Goal: Share content: Share content

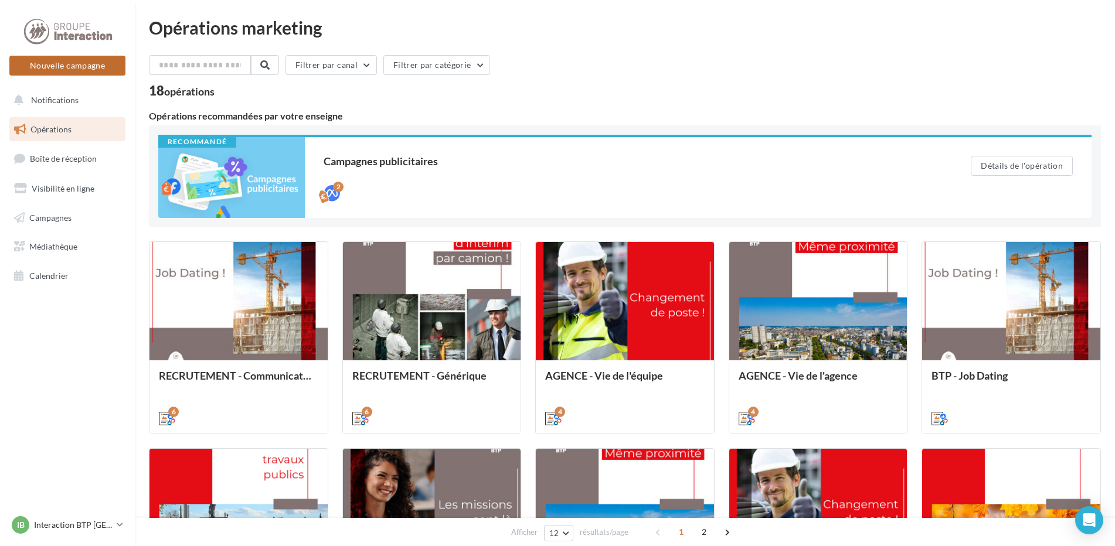
click at [68, 64] on button "Nouvelle campagne" at bounding box center [67, 66] width 116 height 20
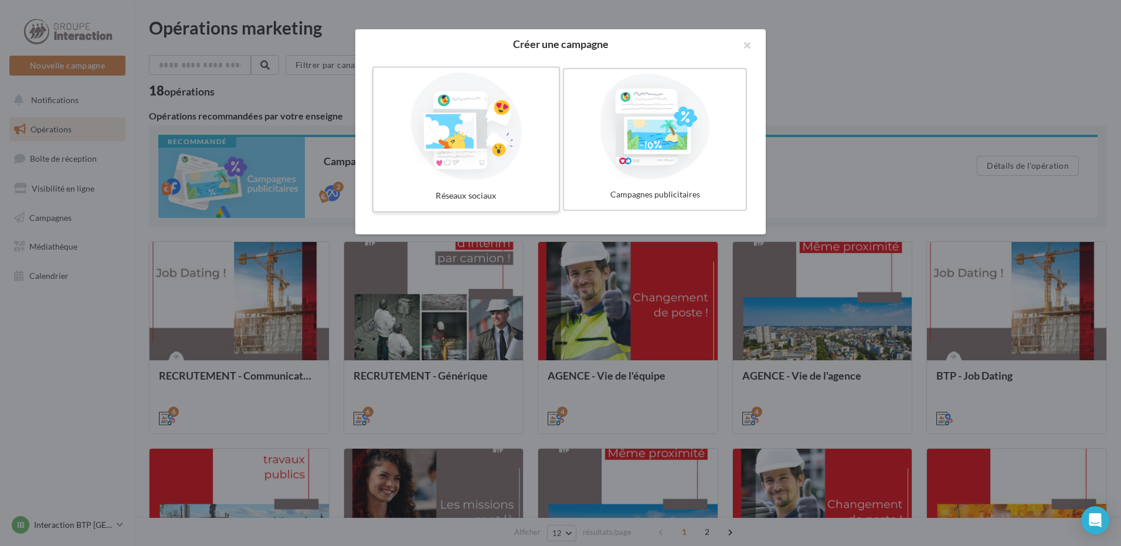
click at [460, 135] on div at bounding box center [466, 127] width 176 height 108
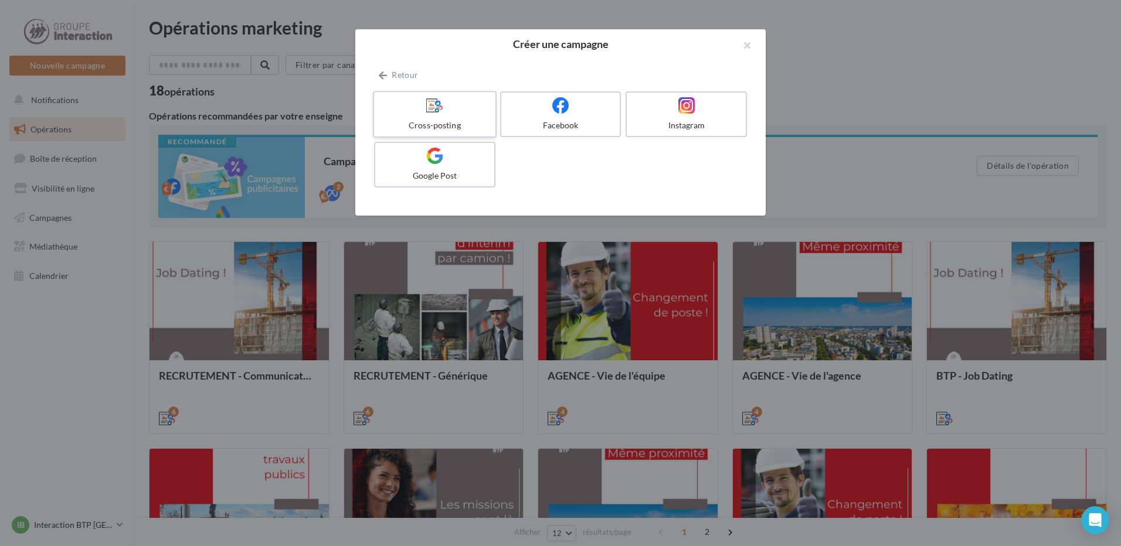
click at [433, 108] on icon at bounding box center [434, 105] width 17 height 17
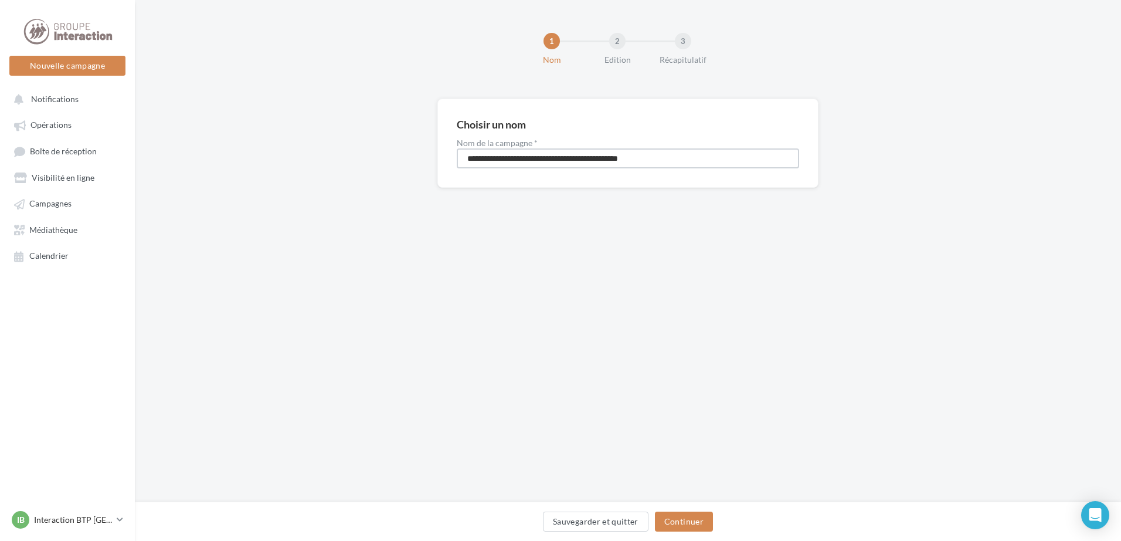
drag, startPoint x: 671, startPoint y: 158, endPoint x: 398, endPoint y: 159, distance: 273.2
click at [398, 159] on div "**********" at bounding box center [628, 162] width 986 height 127
type input "**********"
click at [682, 521] on button "Continuer" at bounding box center [684, 521] width 58 height 20
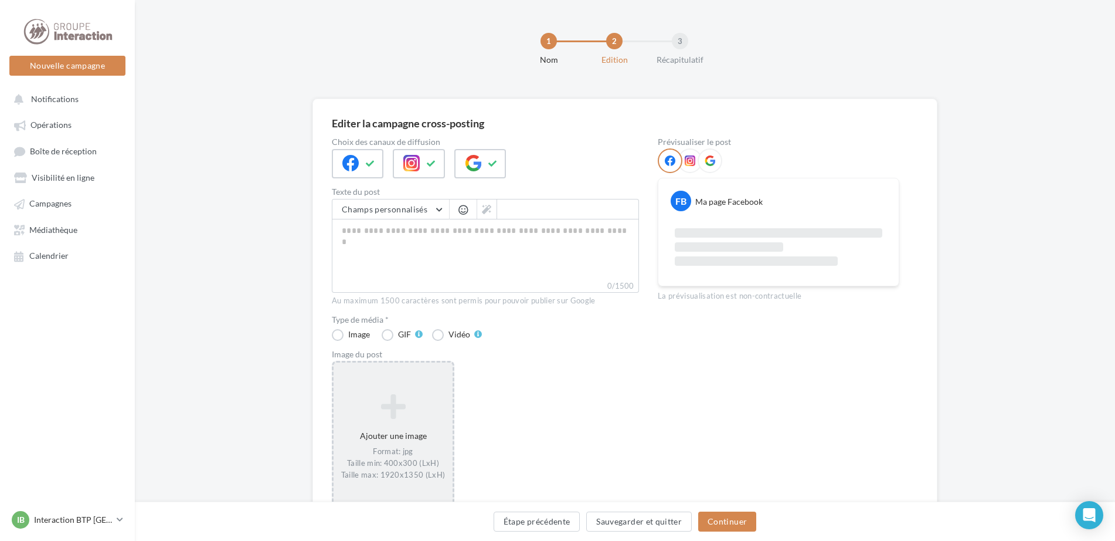
click at [389, 416] on icon at bounding box center [393, 406] width 110 height 28
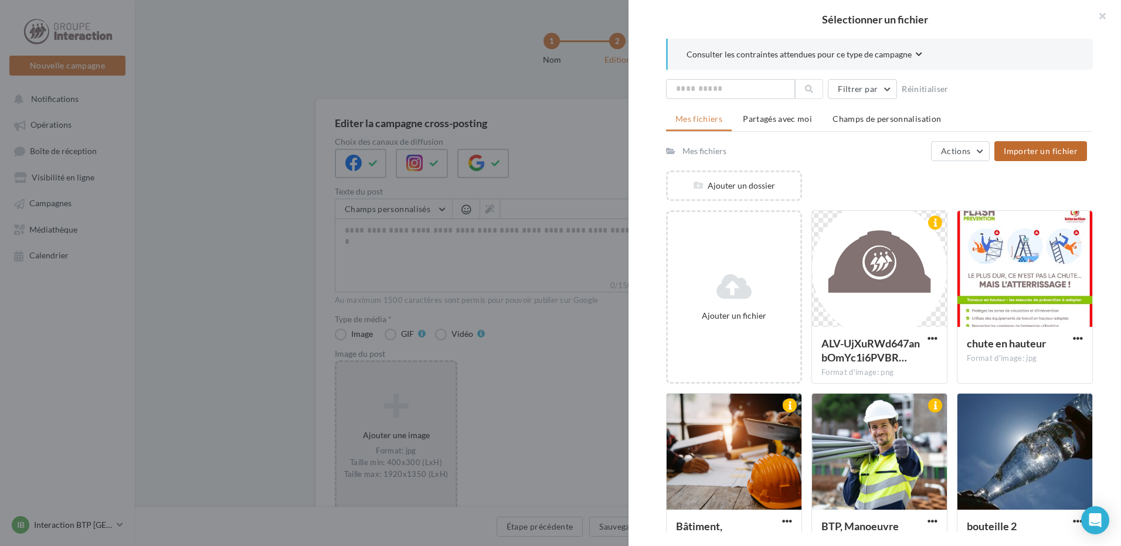
click at [1028, 146] on span "Importer un fichier" at bounding box center [1041, 151] width 74 height 10
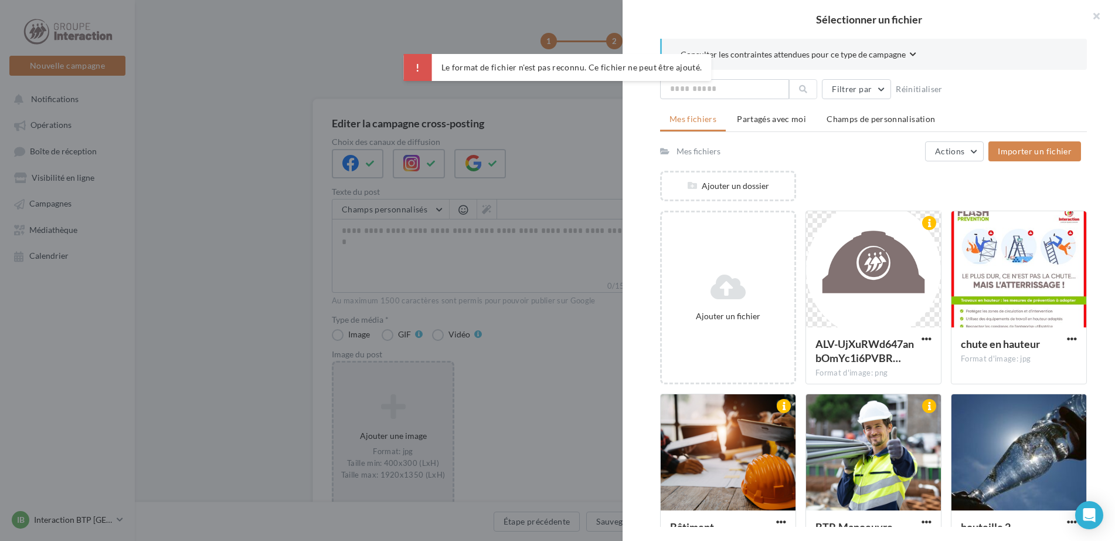
click at [395, 138] on div at bounding box center [557, 270] width 1115 height 541
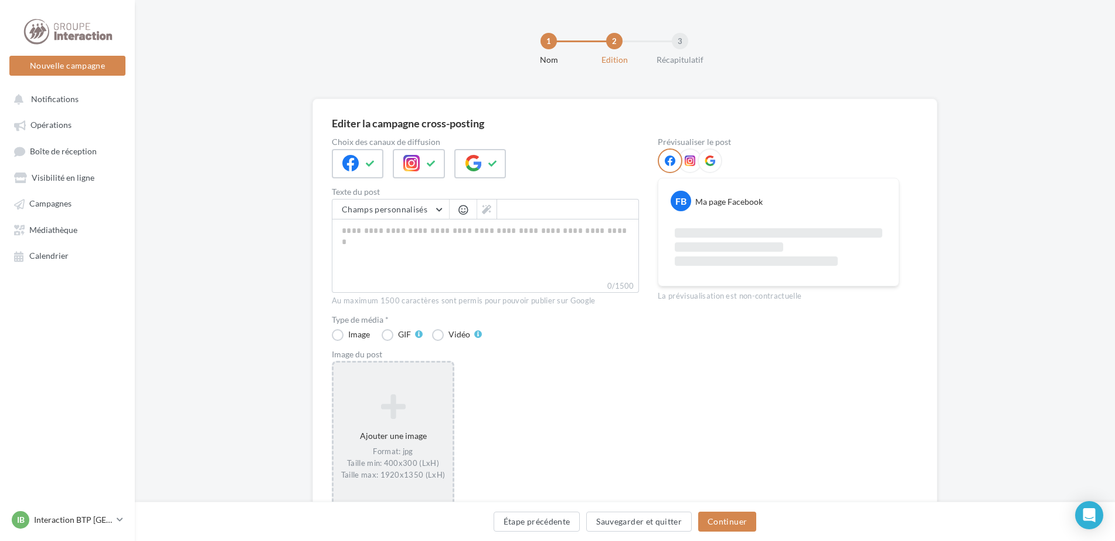
click at [395, 417] on icon at bounding box center [393, 406] width 110 height 28
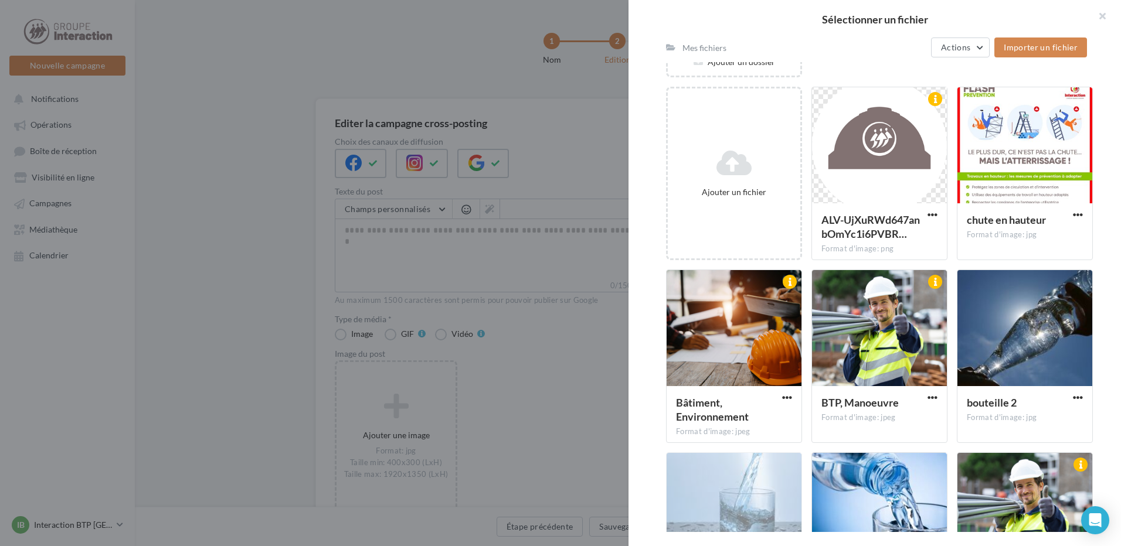
scroll to position [65, 0]
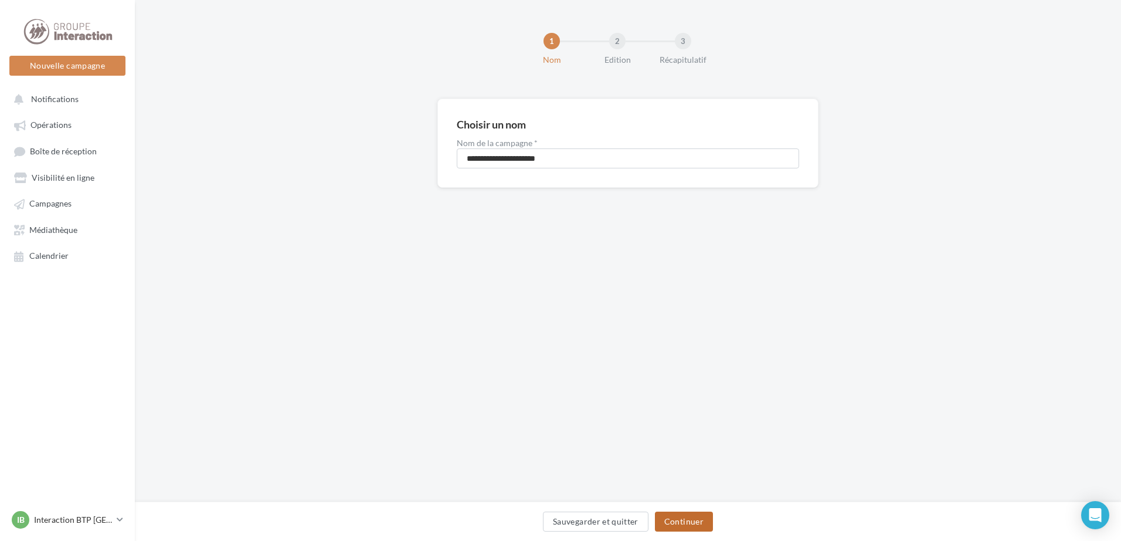
click at [677, 519] on button "Continuer" at bounding box center [684, 521] width 58 height 20
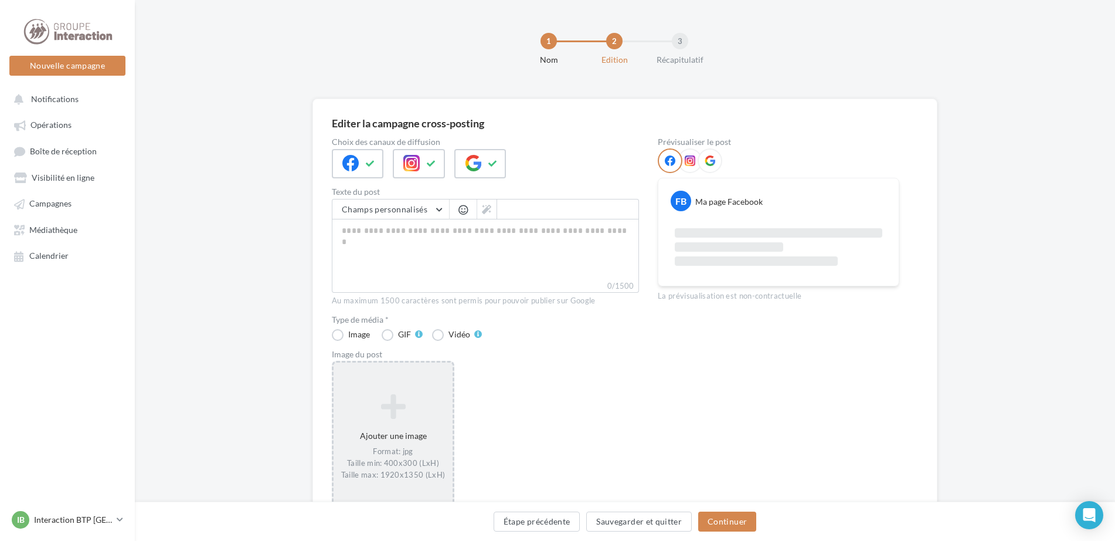
click at [389, 413] on icon at bounding box center [393, 406] width 110 height 28
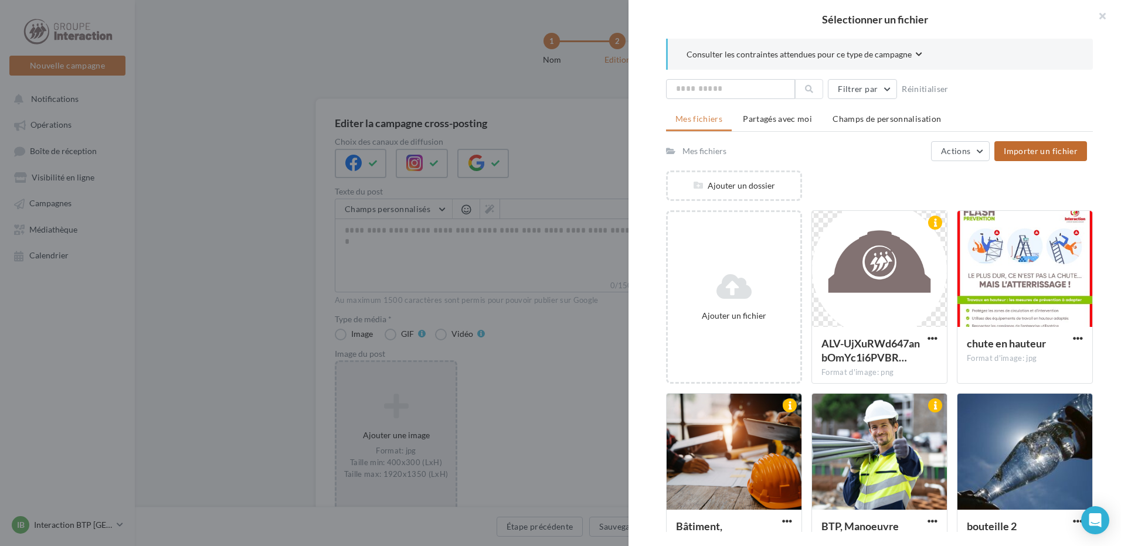
click at [1053, 146] on span "Importer un fichier" at bounding box center [1041, 151] width 74 height 10
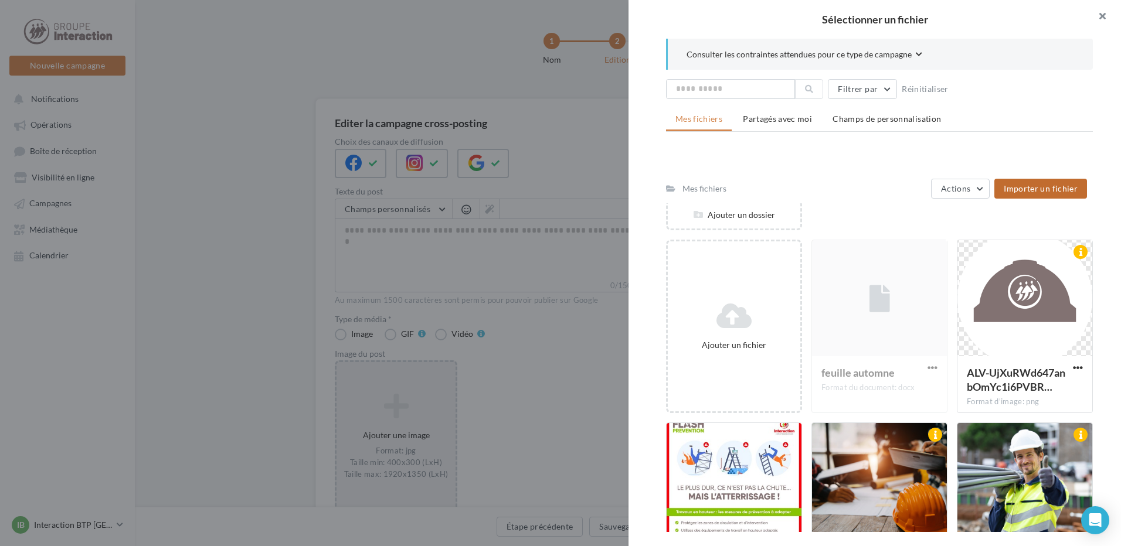
click at [1101, 18] on button "button" at bounding box center [1097, 17] width 47 height 35
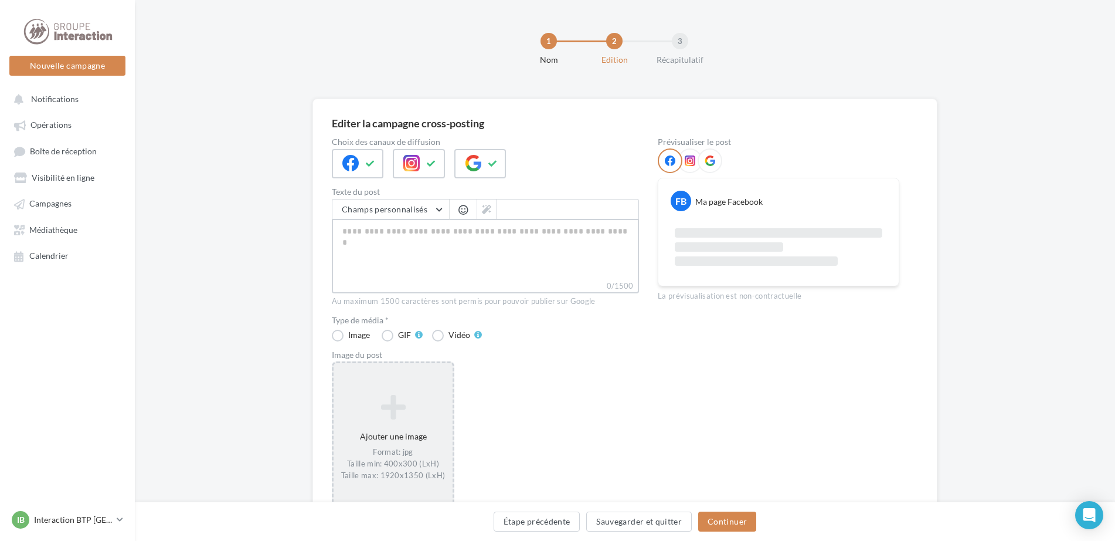
click at [400, 268] on textarea "0/1500" at bounding box center [485, 249] width 307 height 61
